Goal: Information Seeking & Learning: Learn about a topic

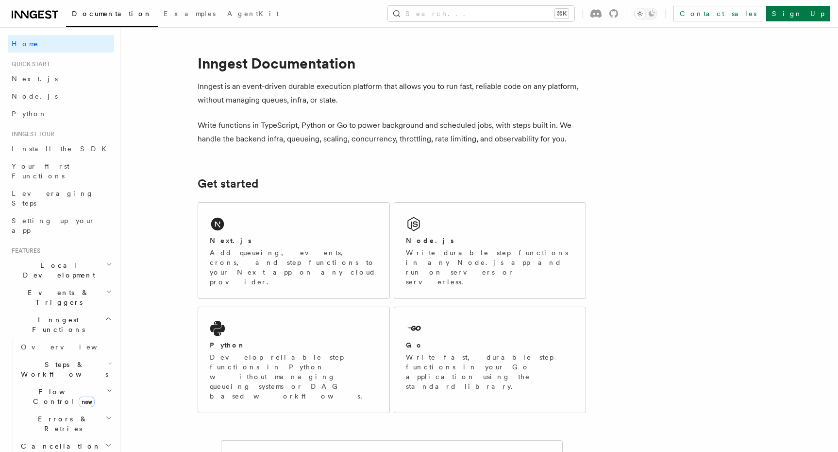
click at [43, 13] on icon at bounding box center [35, 15] width 47 height 12
click at [473, 352] on p "Write fast, durable step functions in your Go application using the standard li…" at bounding box center [490, 371] width 168 height 39
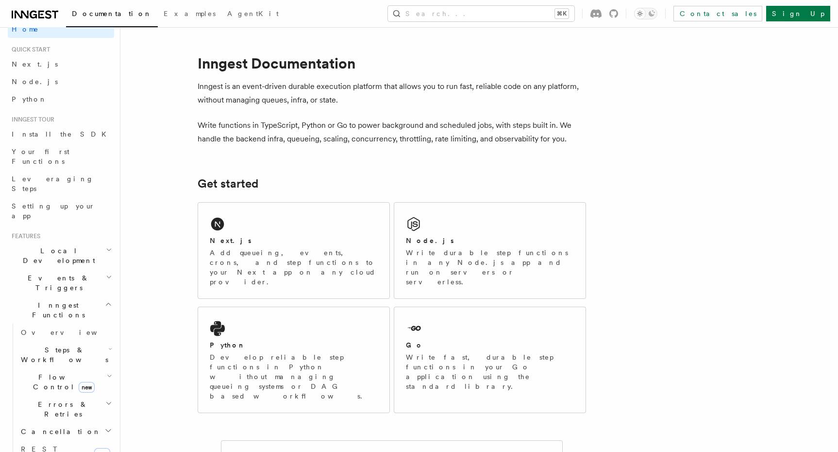
scroll to position [33, 0]
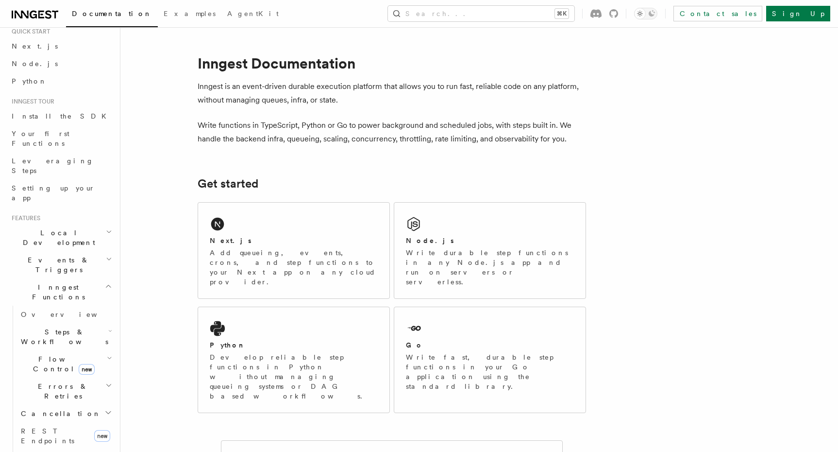
click at [50, 354] on span "Flow Control new" at bounding box center [62, 363] width 90 height 19
click at [58, 401] on span "Singleton" at bounding box center [57, 405] width 55 height 8
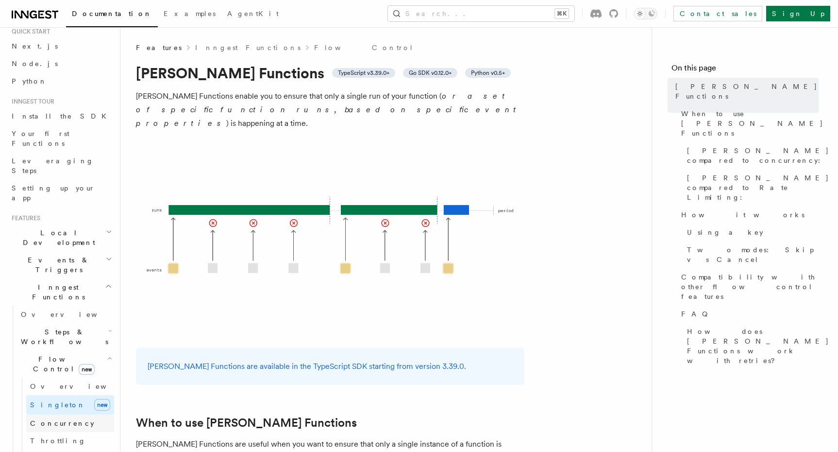
click at [67, 414] on link "Concurrency" at bounding box center [70, 422] width 88 height 17
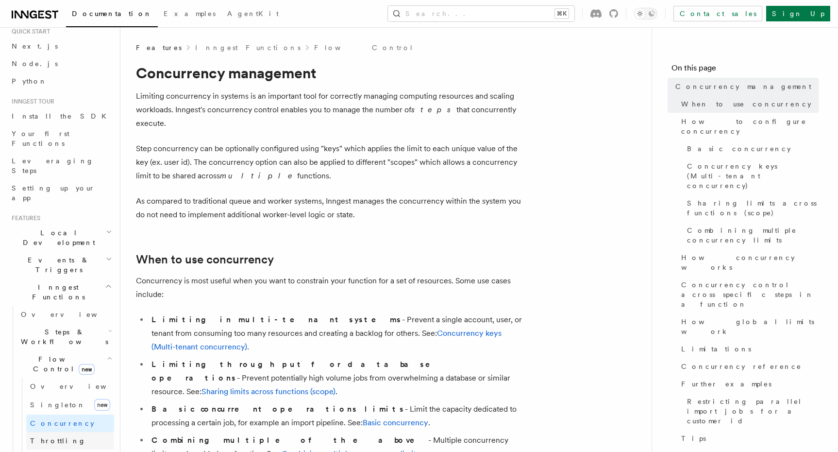
click at [63, 432] on link "Throttling" at bounding box center [70, 440] width 88 height 17
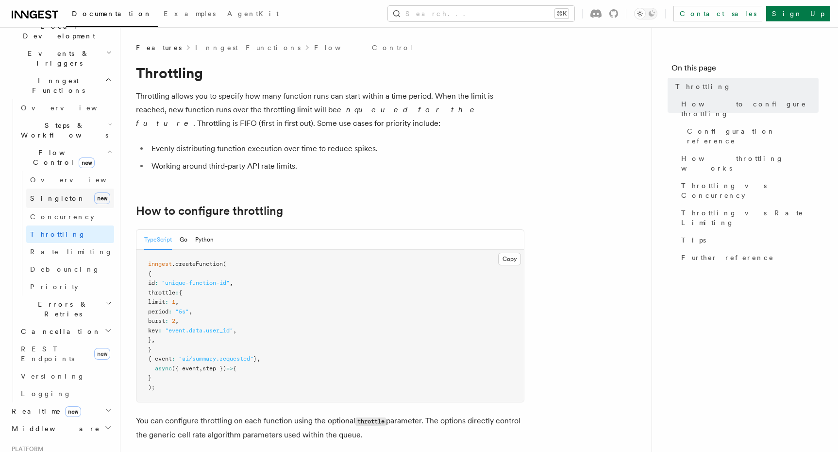
scroll to position [240, 0]
click at [74, 418] on h2 "Middleware" at bounding box center [61, 426] width 106 height 17
